Goal: Navigation & Orientation: Find specific page/section

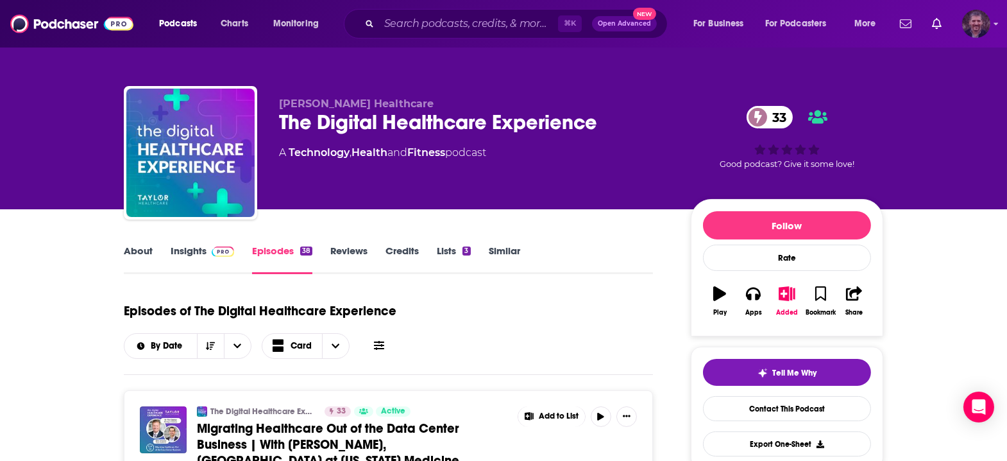
click at [996, 24] on icon "Show profile menu" at bounding box center [996, 24] width 5 height 8
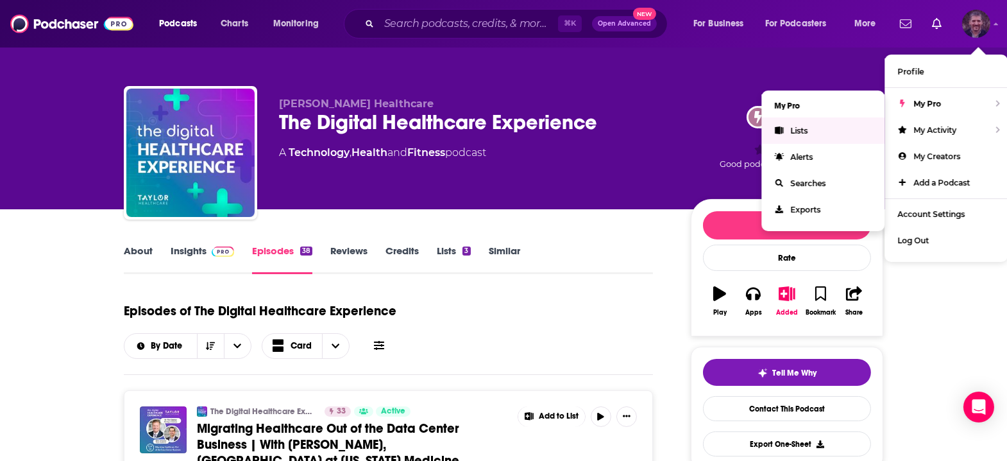
click at [834, 121] on link "Lists" at bounding box center [823, 130] width 123 height 26
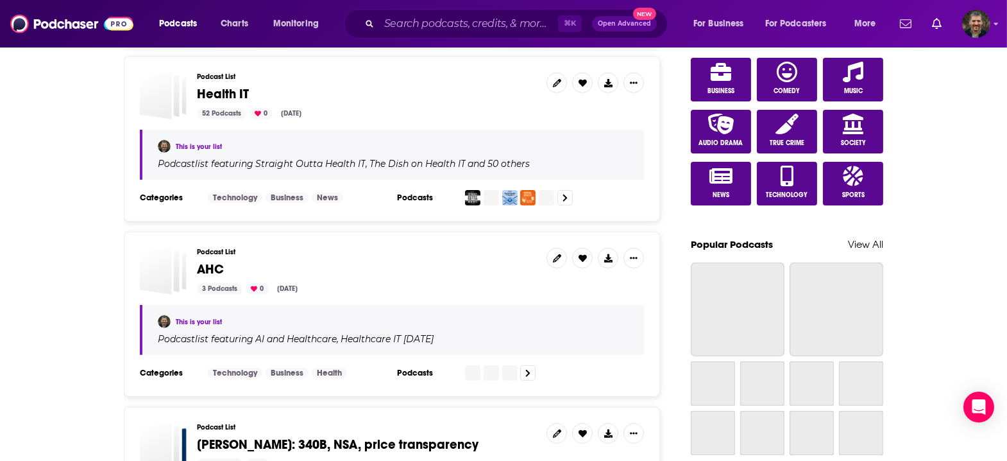
scroll to position [693, 0]
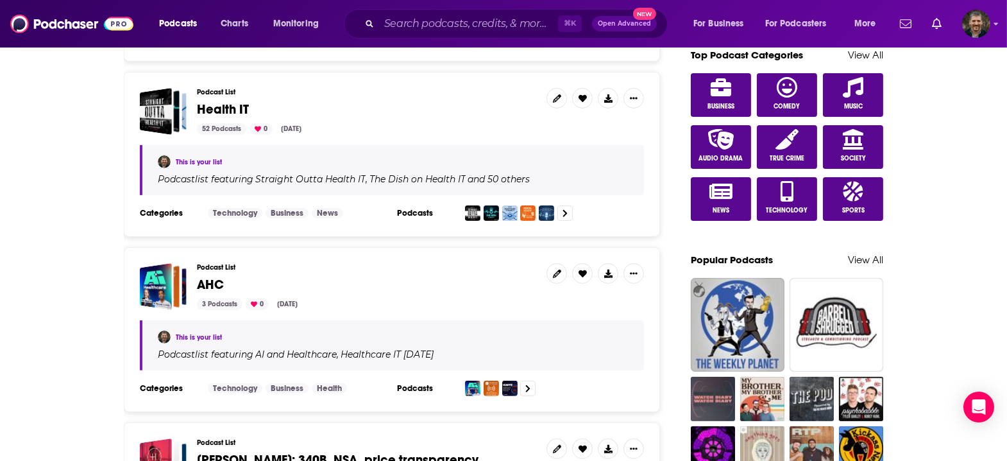
click at [224, 277] on span "AHC" at bounding box center [210, 285] width 27 height 16
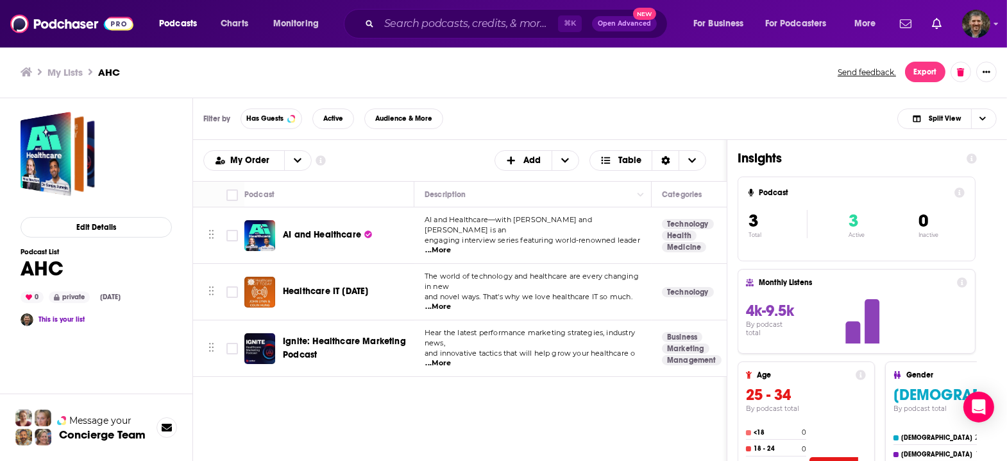
click at [994, 25] on div "Podcasts Charts Monitoring ⌘ K Open Advanced New For Business For Podcasters Mo…" at bounding box center [503, 23] width 1007 height 47
click at [980, 26] on img "Logged in as vincegalloro" at bounding box center [976, 24] width 28 height 28
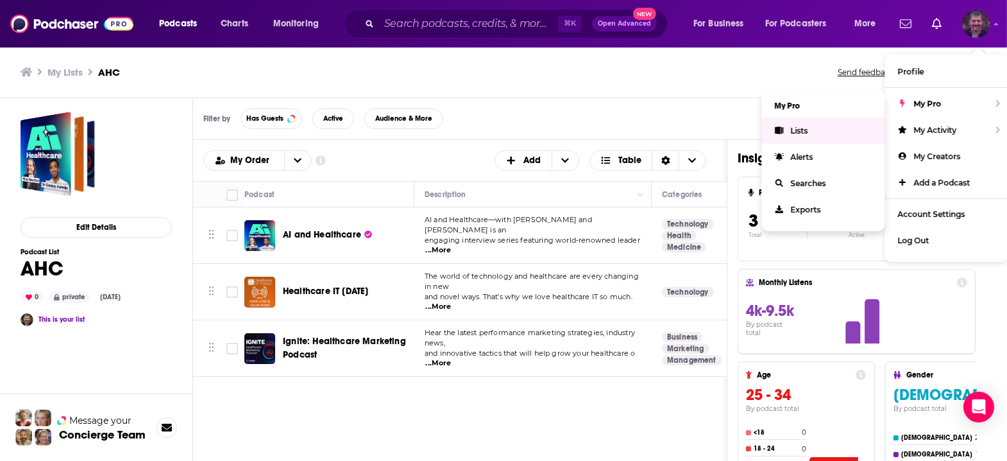
click at [808, 126] on span "Lists" at bounding box center [798, 131] width 17 height 10
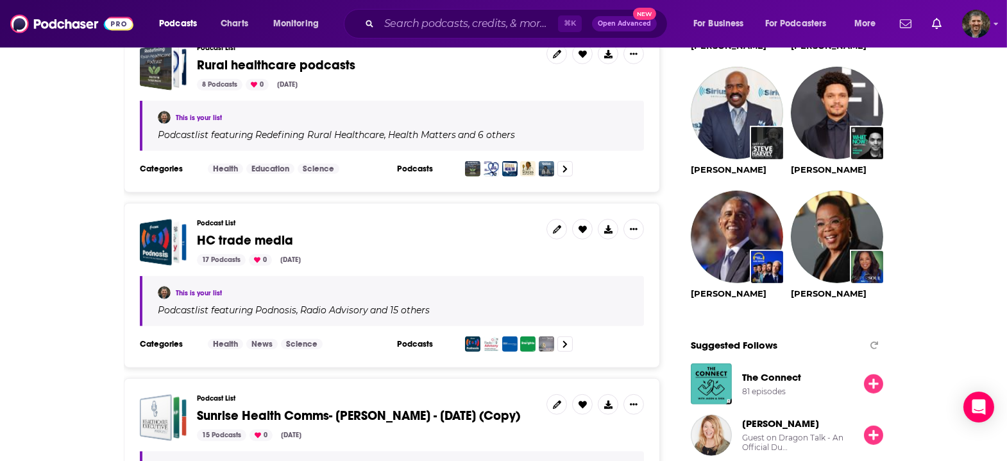
scroll to position [1206, 0]
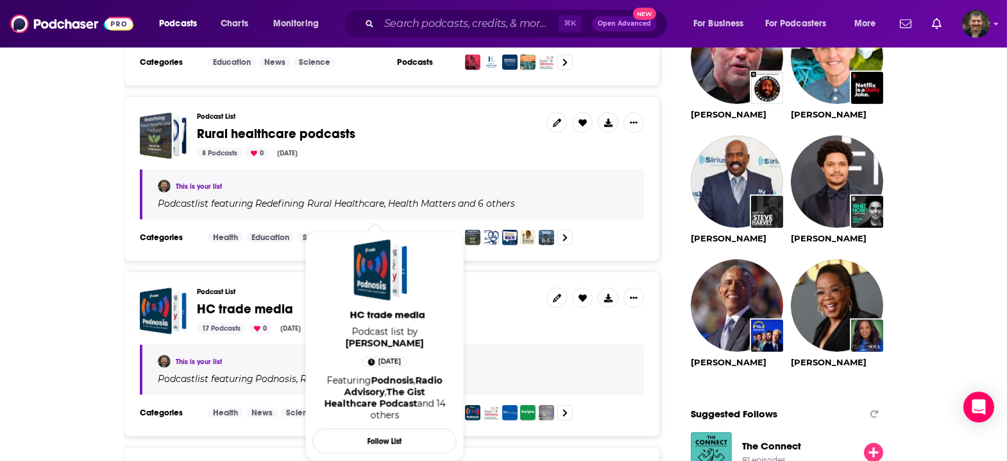
click at [293, 301] on span "HC trade media" at bounding box center [245, 309] width 96 height 16
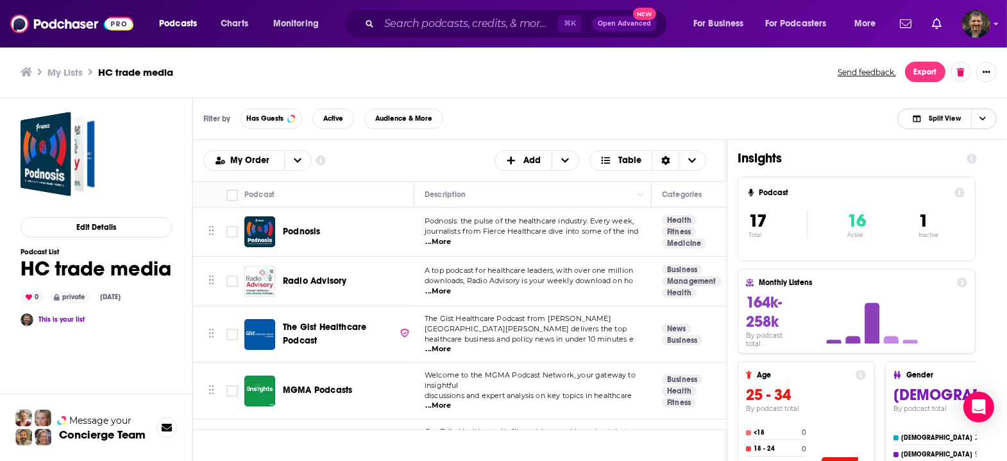
click at [986, 115] on icon "Choose View" at bounding box center [983, 118] width 6 height 7
click at [971, 158] on span "Podcast Only" at bounding box center [955, 161] width 64 height 7
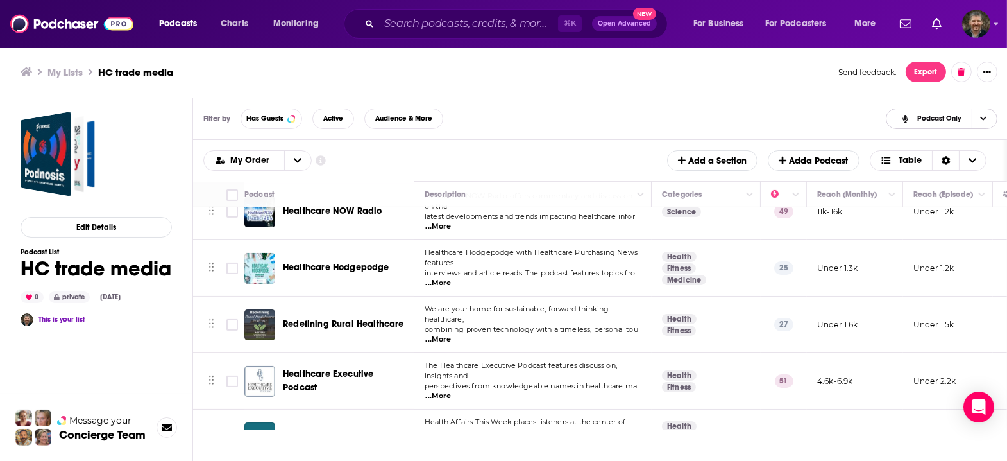
scroll to position [543, 0]
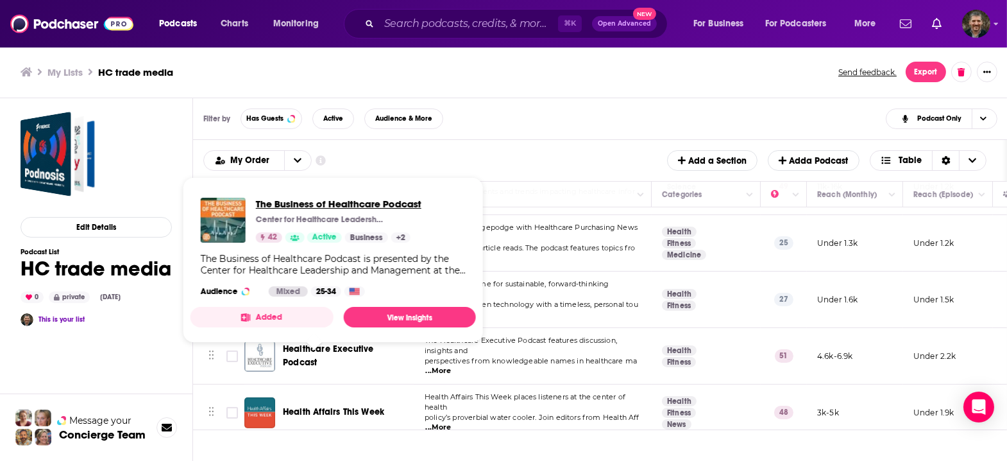
click at [275, 198] on span "The Business of Healthcare Podcast" at bounding box center [339, 204] width 166 height 12
